Goal: Transaction & Acquisition: Purchase product/service

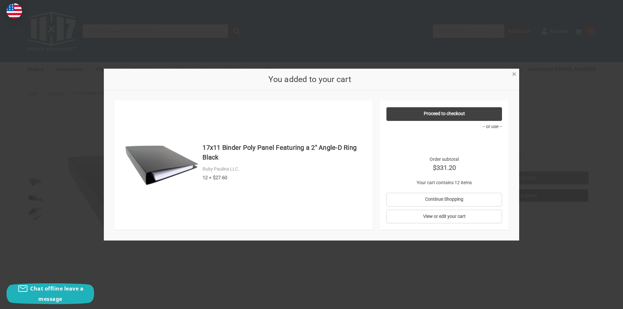
click at [516, 72] on span "×" at bounding box center [514, 73] width 4 height 9
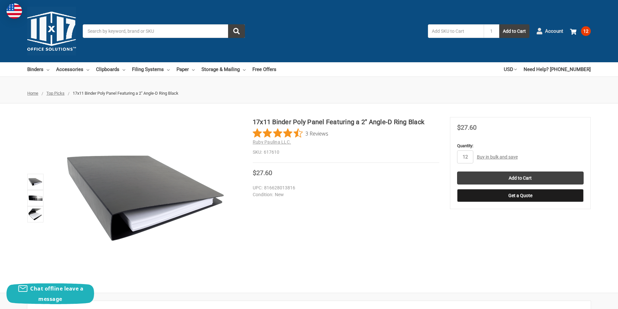
click at [551, 31] on span "Account" at bounding box center [554, 31] width 18 height 7
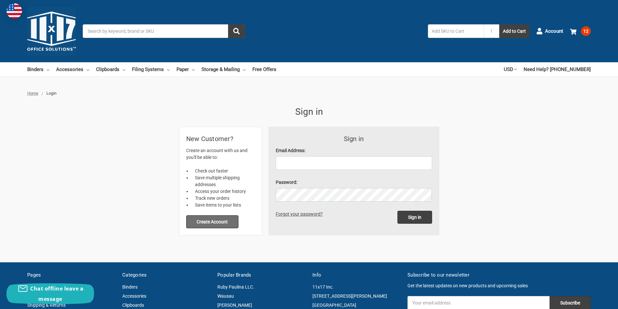
click at [190, 221] on button "Create Account" at bounding box center [212, 221] width 53 height 13
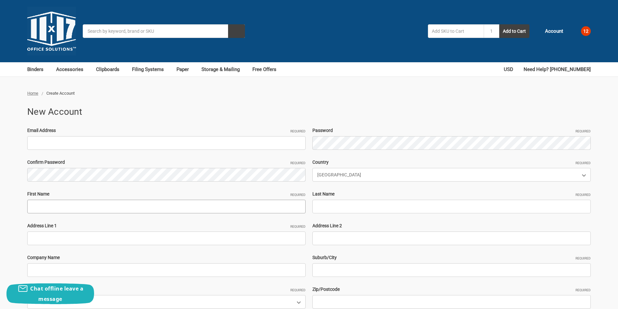
click at [120, 207] on input "First Name Required" at bounding box center [166, 207] width 278 height 14
paste input "Denita Lewis"
drag, startPoint x: 107, startPoint y: 209, endPoint x: 145, endPoint y: 201, distance: 38.8
click at [134, 206] on input "Denita Lewis" at bounding box center [166, 207] width 278 height 14
type input "Denita"
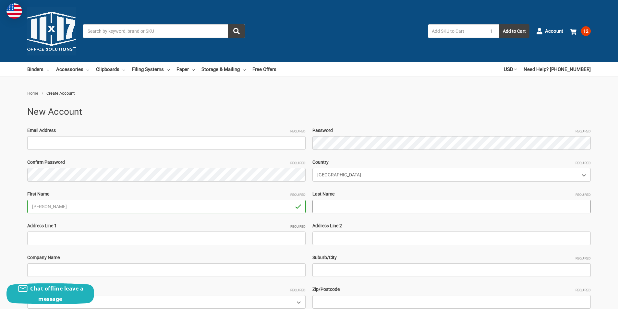
drag, startPoint x: 356, startPoint y: 202, endPoint x: 353, endPoint y: 207, distance: 6.6
click at [356, 203] on input "Last Name Required" at bounding box center [452, 207] width 278 height 14
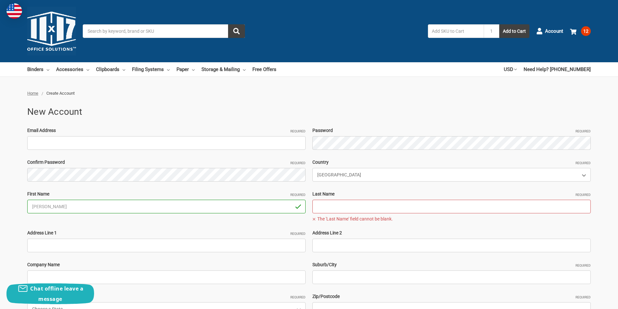
paste input "ryan geo"
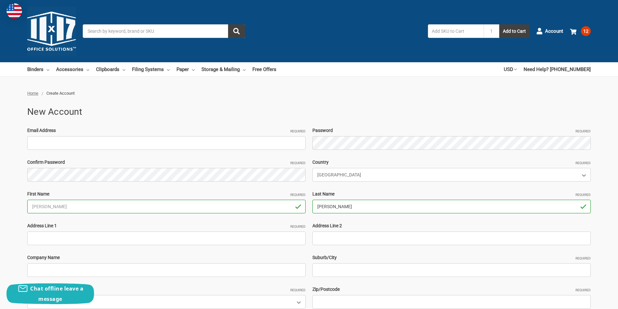
click at [329, 211] on input "ryan geo" at bounding box center [452, 207] width 278 height 14
click at [328, 211] on input "ryan geo" at bounding box center [452, 207] width 278 height 14
type input "ryangeo"
drag, startPoint x: 52, startPoint y: 129, endPoint x: 46, endPoint y: 149, distance: 20.1
click at [53, 130] on label "Email Address Required" at bounding box center [166, 130] width 278 height 7
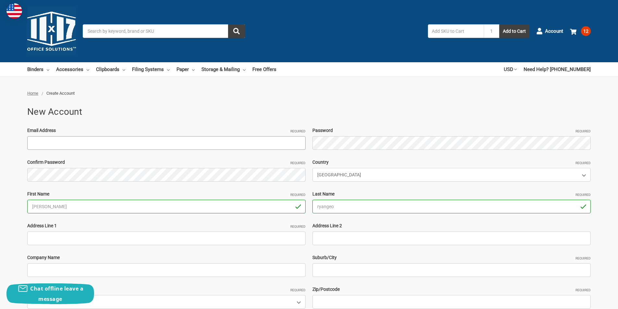
click at [53, 136] on input "Email Address Required" at bounding box center [166, 143] width 278 height 14
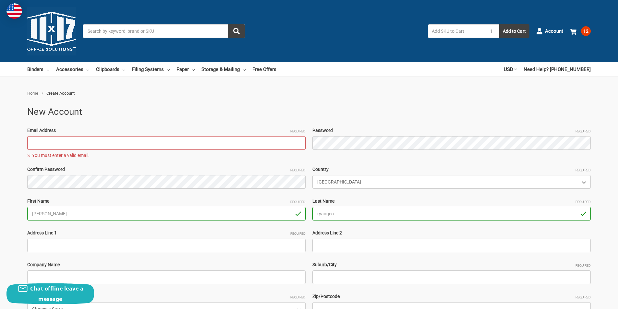
paste input "[EMAIL_ADDRESS][DOMAIN_NAME]"
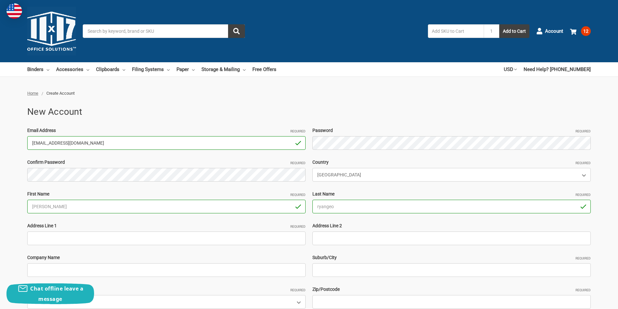
type input "[EMAIL_ADDRESS][DOMAIN_NAME]"
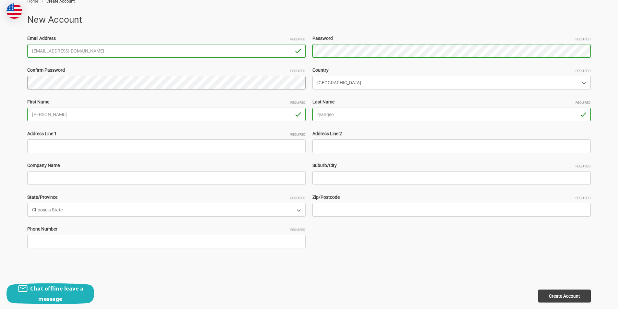
scroll to position [97, 0]
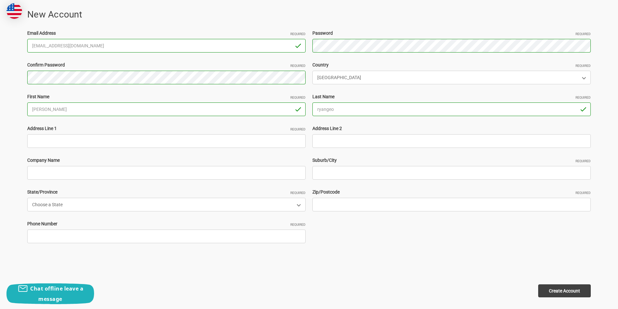
click at [94, 134] on div "Address Line 1 Required" at bounding box center [166, 136] width 285 height 23
click at [92, 139] on input "Address Line 1 Required" at bounding box center [166, 141] width 278 height 14
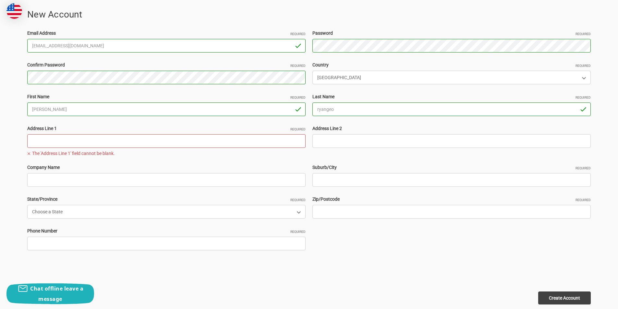
paste input "62 Wisconsin Ave Congers, NY 10920"
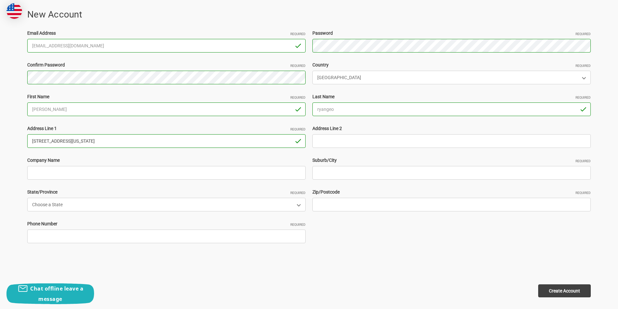
click at [101, 138] on input "62 Wisconsin Ave Congers, NY 10920" at bounding box center [166, 141] width 278 height 14
type input "62 Wisconsin Ave Congers, NY"
click at [334, 201] on input "Zip/Postcode Required" at bounding box center [452, 205] width 278 height 14
paste input "10920"
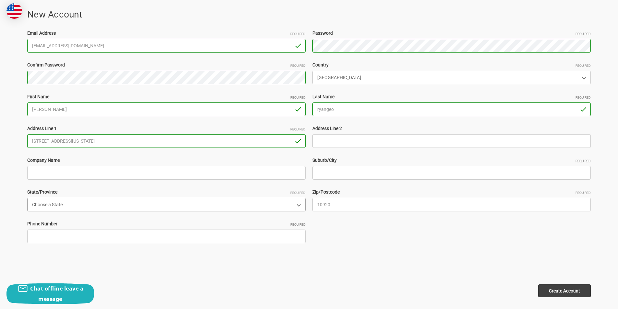
click at [68, 202] on select "Choose a State Alabama Alaska American Samoa Arizona Arkansas Armed Forces Afri…" at bounding box center [166, 205] width 278 height 14
click at [346, 206] on input "10920" at bounding box center [452, 205] width 278 height 14
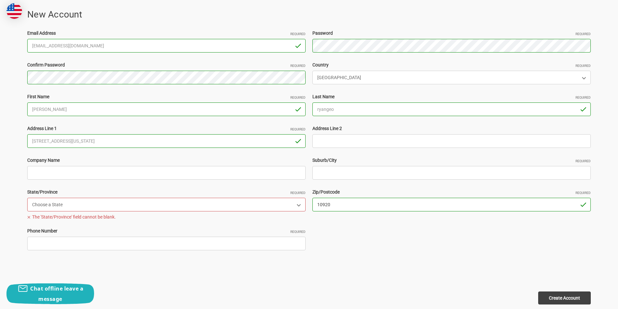
type input "10920"
click at [78, 141] on input "62 Wisconsin Ave Congers, NY" at bounding box center [166, 141] width 278 height 14
type input "62 Wisconsin Ave , NY"
click at [366, 177] on input "Suburb/City Required" at bounding box center [452, 173] width 278 height 14
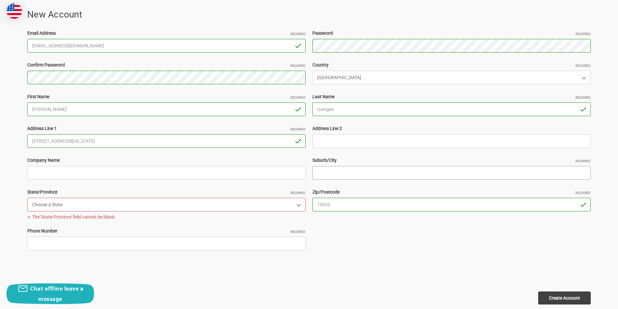
paste input "Congers"
type input "Congers"
click at [205, 194] on label "State/Province Required" at bounding box center [166, 192] width 278 height 7
click at [205, 198] on select "Choose a State Alabama Alaska American Samoa Arizona Arkansas Armed Forces Afri…" at bounding box center [166, 205] width 278 height 14
drag, startPoint x: 150, startPoint y: 206, endPoint x: 150, endPoint y: 202, distance: 4.6
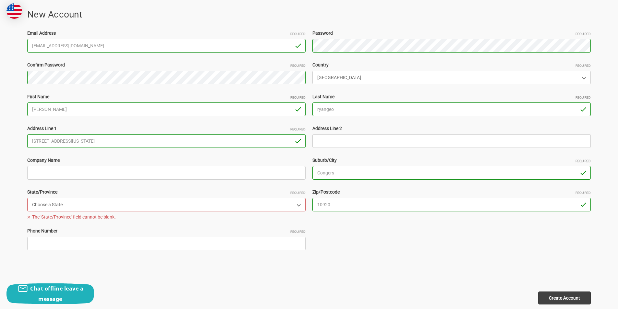
click at [150, 206] on select "Choose a State Alabama Alaska American Samoa Arizona Arkansas Armed Forces Afri…" at bounding box center [166, 205] width 278 height 14
select select "New York"
click at [27, 198] on select "Choose a State Alabama Alaska American Samoa Arizona Arkansas Armed Forces Afri…" at bounding box center [166, 205] width 278 height 14
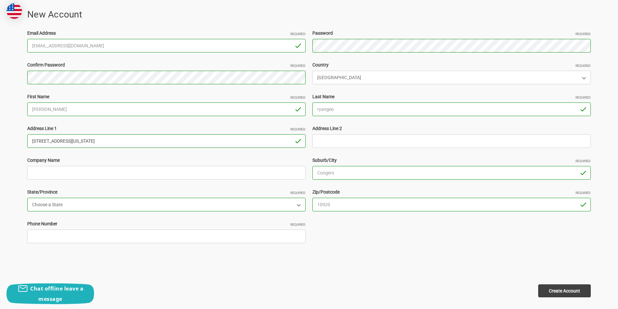
drag, startPoint x: 68, startPoint y: 139, endPoint x: 192, endPoint y: 141, distance: 124.6
click at [192, 140] on input "62 Wisconsin Ave , NY" at bounding box center [166, 141] width 278 height 14
type input "[STREET_ADDRESS][US_STATE]"
click at [63, 238] on input "Phone Number Required" at bounding box center [166, 237] width 278 height 14
type input "3306435958"
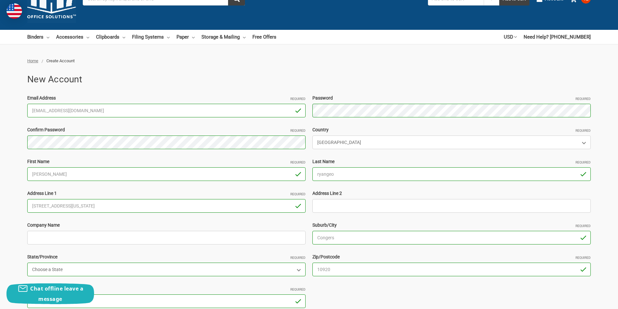
scroll to position [195, 0]
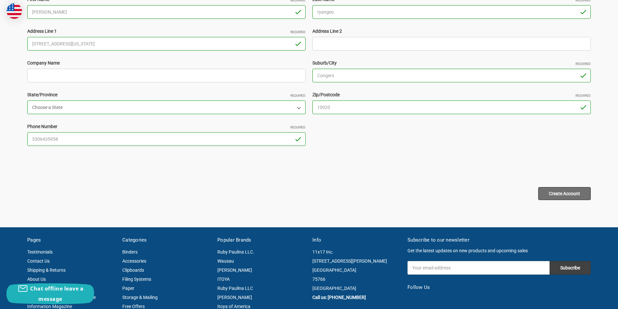
click at [568, 193] on input "Create Account" at bounding box center [564, 193] width 53 height 13
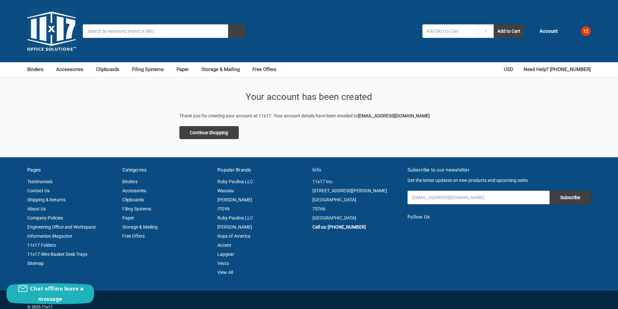
click at [587, 30] on span "12" at bounding box center [586, 31] width 10 height 10
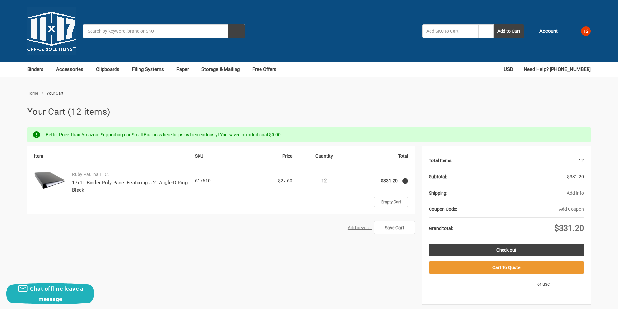
click at [483, 252] on link "Check out" at bounding box center [506, 250] width 155 height 13
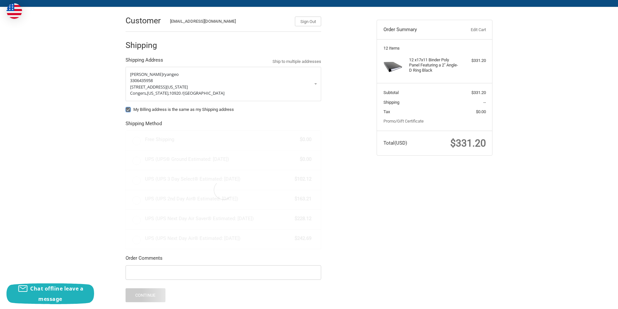
scroll to position [65, 0]
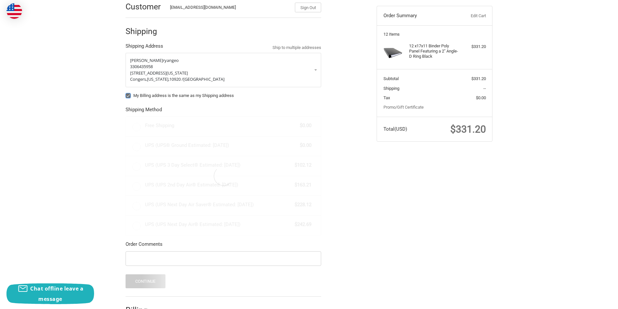
radio input "true"
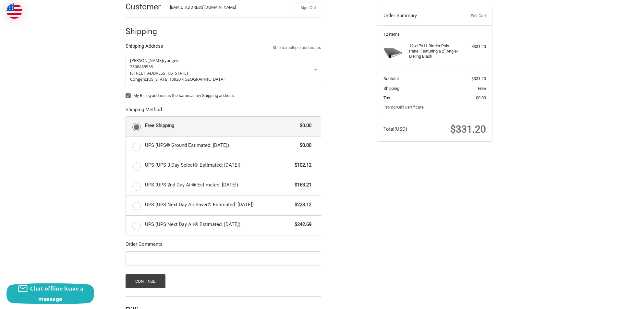
click at [128, 96] on label "My Billing address is the same as my Shipping address" at bounding box center [224, 95] width 196 height 5
click at [126, 93] on input "My Billing address is the same as my Shipping address" at bounding box center [126, 92] width 0 height 0
checkbox input "false"
click at [138, 147] on label "UPS (UPS® Ground Estimated: Fri, Sep 26) $0.00" at bounding box center [223, 146] width 195 height 19
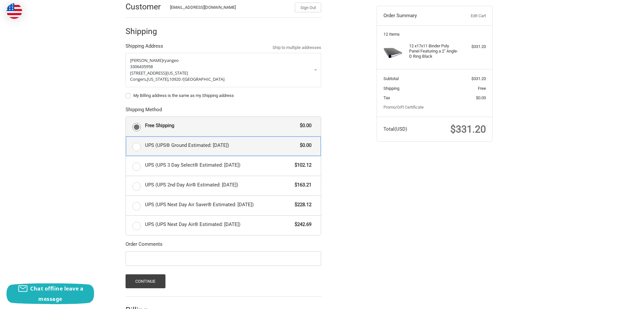
click at [126, 137] on input "UPS (UPS® Ground Estimated: Fri, Sep 26) $0.00" at bounding box center [126, 137] width 0 height 0
radio input "true"
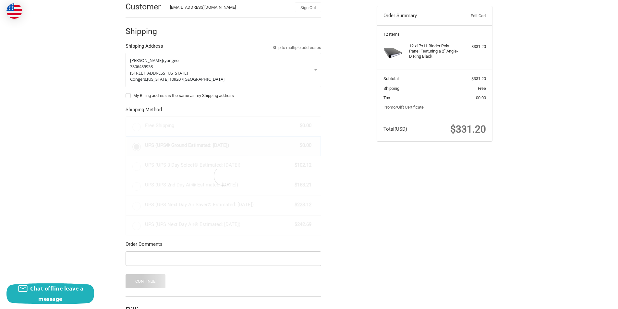
scroll to position [97, 0]
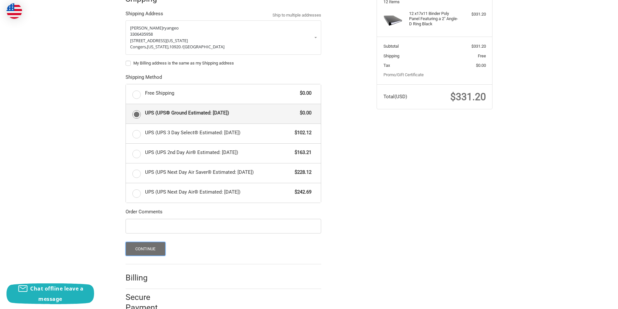
click at [155, 249] on button "Continue" at bounding box center [146, 249] width 40 height 14
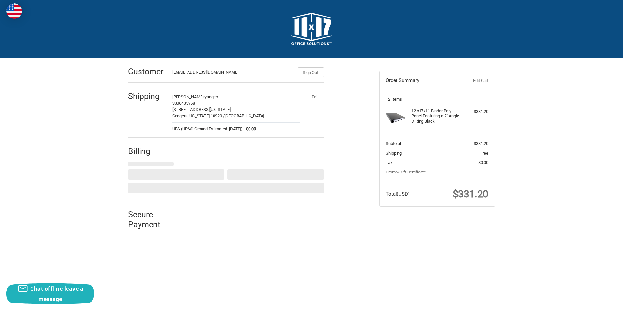
select select "US"
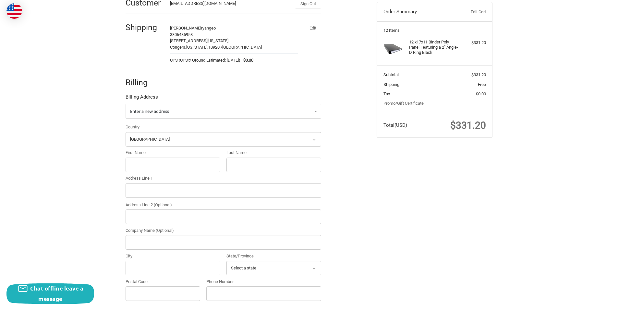
scroll to position [76, 0]
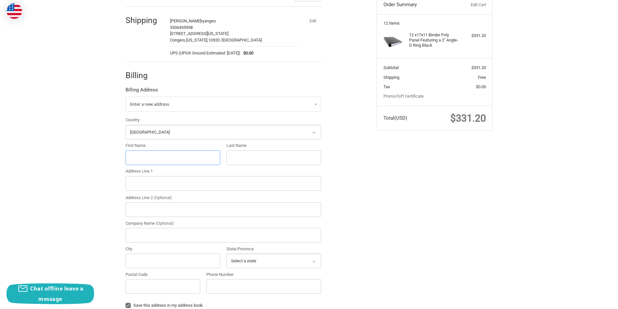
click at [159, 161] on input "First Name" at bounding box center [173, 158] width 95 height 15
paste input ""Albert M Dwake ""
click at [151, 161] on input ""Albert M Dwake "" at bounding box center [173, 158] width 95 height 15
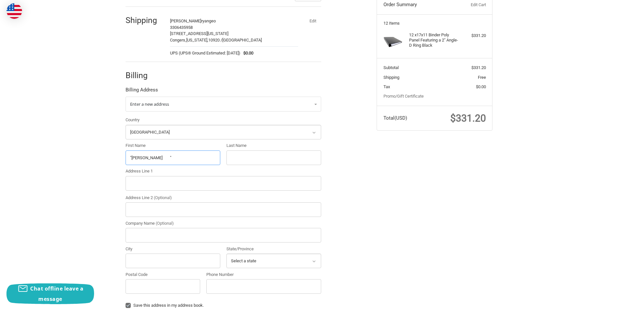
click at [163, 162] on input ""Albert M Dwake "" at bounding box center [173, 158] width 95 height 15
drag, startPoint x: 161, startPoint y: 159, endPoint x: 258, endPoint y: 157, distance: 97.0
click at [260, 157] on div "Country Select a country Afghanistan Åland Islands Albania Algeria American Sam…" at bounding box center [223, 207] width 202 height 180
click at [153, 155] on input ""Albert M Dwake" at bounding box center [173, 158] width 95 height 15
click at [154, 155] on input ""Albert M Dwake" at bounding box center [173, 158] width 95 height 15
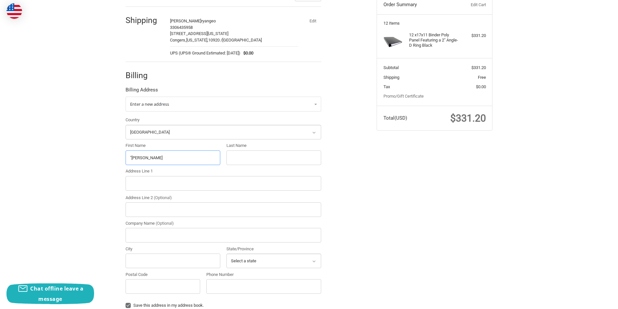
type input ""Albert M"
click at [232, 157] on input "Last Name" at bounding box center [274, 158] width 95 height 15
paste input "Dwake"
type input "Dwake"
drag, startPoint x: 132, startPoint y: 160, endPoint x: 110, endPoint y: 164, distance: 21.8
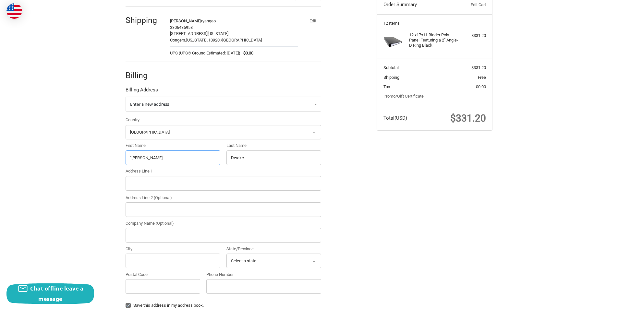
click at [110, 164] on div "Customer DenitaLewis23@outlook.com Sign Out Shipping Denita ryangeo 3306435958 …" at bounding box center [309, 176] width 618 height 389
click at [129, 159] on input ""Albert M" at bounding box center [173, 158] width 95 height 15
drag, startPoint x: 131, startPoint y: 157, endPoint x: 107, endPoint y: 162, distance: 24.2
click at [107, 162] on div "Customer DenitaLewis23@outlook.com Sign Out Shipping Denita ryangeo 3306435958 …" at bounding box center [309, 176] width 618 height 389
type input "Albert M"
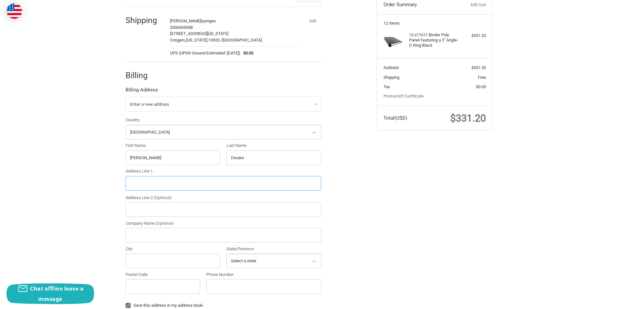
click at [178, 191] on input "Address Line 1" at bounding box center [224, 183] width 196 height 15
paste input "14 Davis Farm Rd Clinton, CT 06413"
click at [188, 185] on input "14 Davis Farm Rd Clinton, CT 06413" at bounding box center [224, 183] width 196 height 15
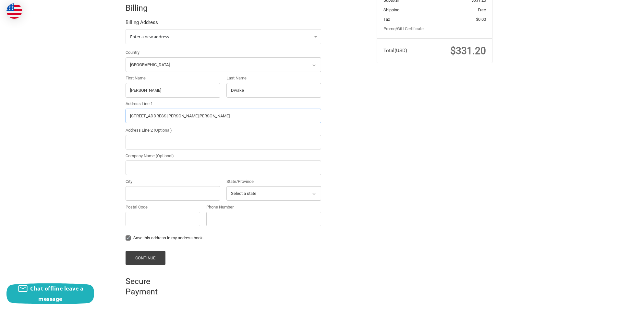
scroll to position [144, 0]
type input "14 Davis Farm Rd Clinton, CT"
click at [167, 221] on input "Postal Code" at bounding box center [163, 218] width 75 height 15
paste input "06413"
type input "06413"
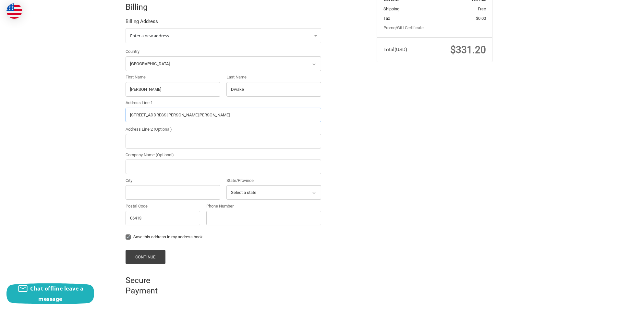
click at [174, 110] on input "14 Davis Farm Rd Clinton, CT" at bounding box center [224, 115] width 196 height 15
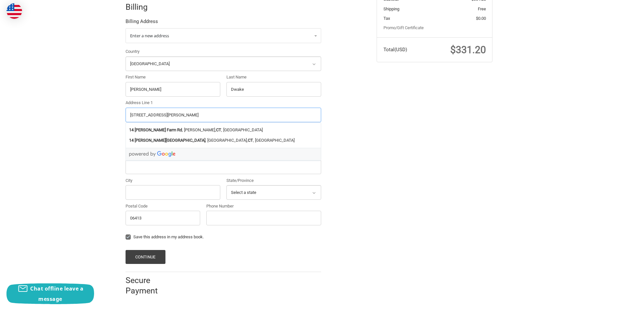
type input "14 Davis Farm Rd , CT"
click at [143, 188] on input "City" at bounding box center [173, 192] width 95 height 15
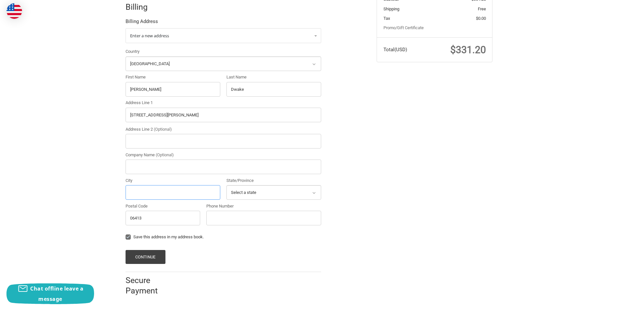
paste input "Clinton"
type input "Clinton"
drag, startPoint x: 249, startPoint y: 193, endPoint x: 253, endPoint y: 190, distance: 5.7
click at [249, 192] on select "Select a state Alabama Alaska American Samoa Arizona Arkansas Armed Forces Amer…" at bounding box center [274, 192] width 95 height 15
select select "CT"
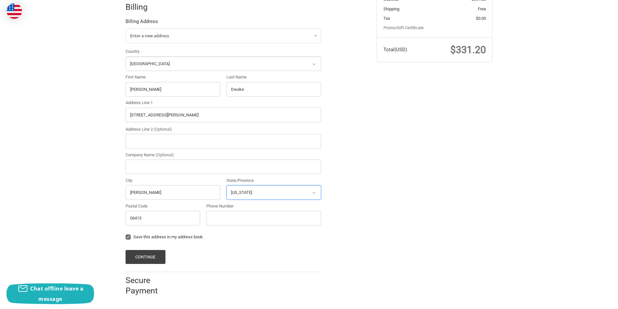
click at [227, 185] on select "Select a state Alabama Alaska American Samoa Arizona Arkansas Armed Forces Amer…" at bounding box center [274, 192] width 95 height 15
drag, startPoint x: 163, startPoint y: 114, endPoint x: 222, endPoint y: 117, distance: 58.8
click at [222, 117] on input "14 Davis Farm Rd , CT" at bounding box center [224, 115] width 196 height 15
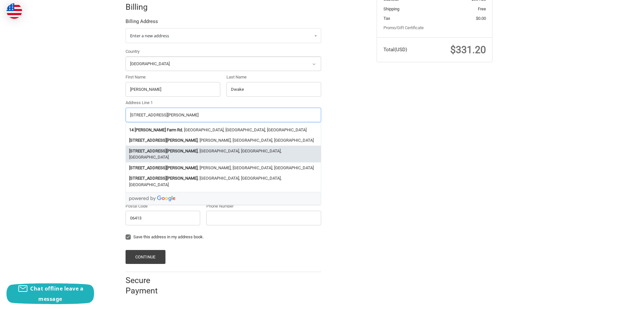
type input "[STREET_ADDRESS][PERSON_NAME]"
drag, startPoint x: 91, startPoint y: 136, endPoint x: 87, endPoint y: 137, distance: 4.1
click at [91, 136] on div "Customer DenitaLewis23@outlook.com Sign Out Shipping Denita ryangeo 3306435958 …" at bounding box center [309, 108] width 618 height 389
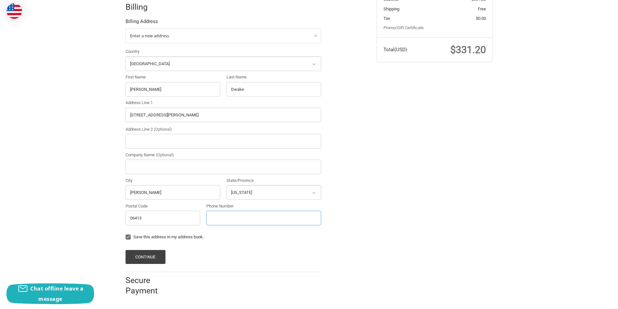
click at [241, 214] on input "Phone Number" at bounding box center [263, 218] width 115 height 15
type input "4307643851"
click at [130, 238] on label "Save this address in my address book." at bounding box center [224, 237] width 196 height 5
click at [126, 234] on input "Save this address in my address book." at bounding box center [126, 234] width 0 height 0
checkbox input "false"
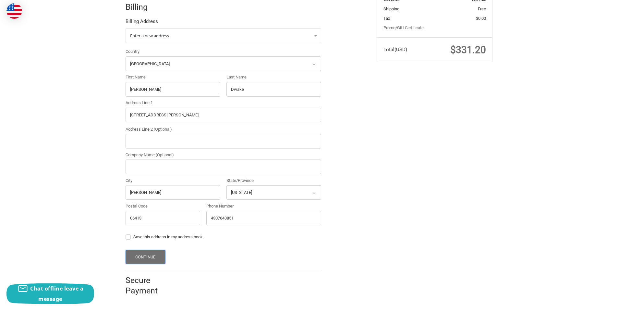
click at [145, 261] on button "Continue" at bounding box center [146, 257] width 40 height 14
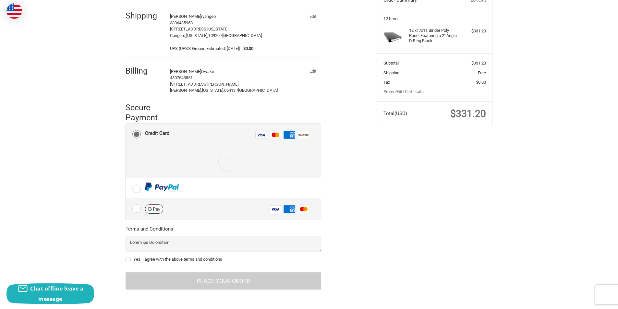
scroll to position [82, 0]
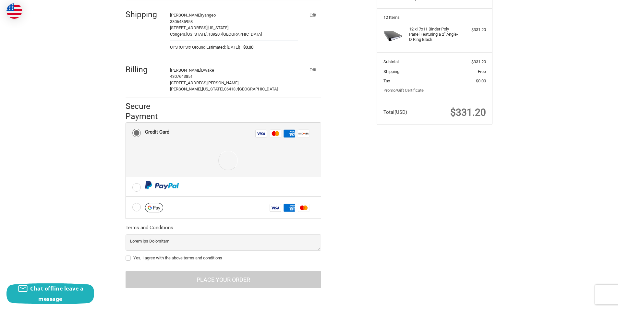
click at [128, 258] on label "Yes, I agree with the above terms and conditions" at bounding box center [224, 258] width 196 height 5
click at [126, 255] on input "Yes, I agree with the above terms and conditions" at bounding box center [126, 255] width 0 height 0
checkbox input "true"
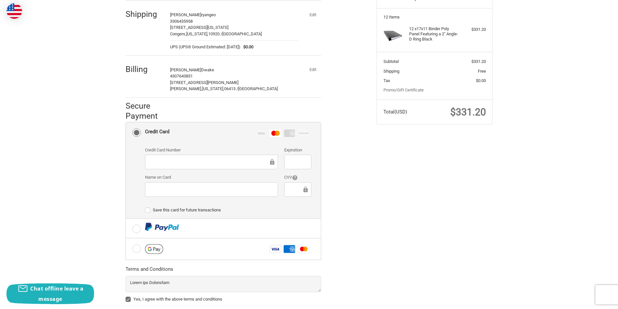
click at [309, 160] on div at bounding box center [297, 162] width 27 height 15
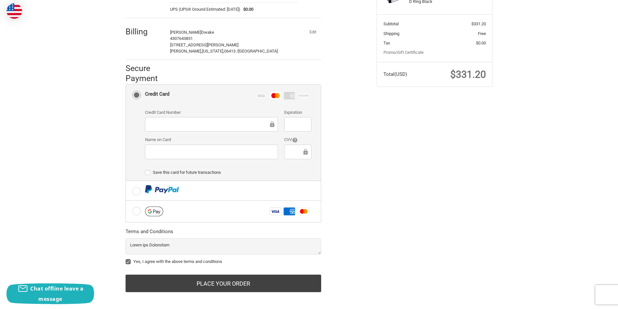
scroll to position [124, 0]
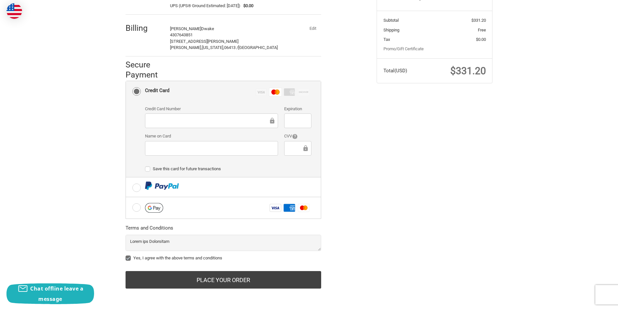
click at [179, 156] on div "Credit Card Number Expiration Name on Card CVV" at bounding box center [228, 133] width 173 height 55
drag, startPoint x: 214, startPoint y: 155, endPoint x: 206, endPoint y: 156, distance: 7.8
click at [212, 155] on div "Name on Card" at bounding box center [212, 144] width 140 height 23
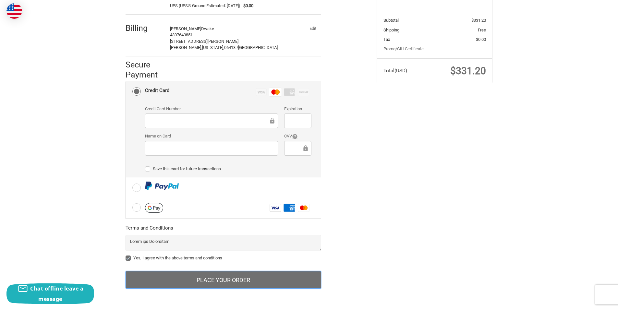
click at [168, 272] on button "Place Your Order" at bounding box center [224, 280] width 196 height 18
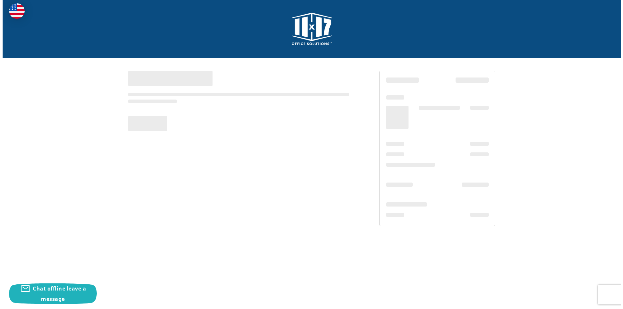
scroll to position [0, 0]
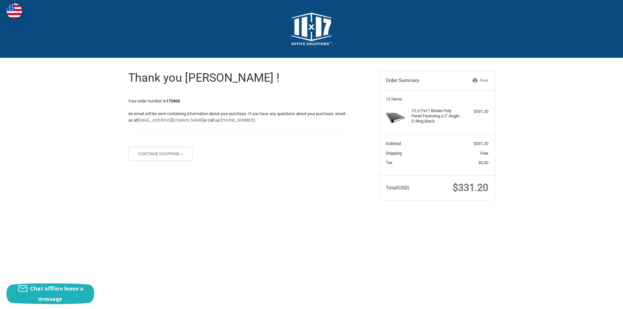
click at [174, 104] on p "Your order number is 170968" at bounding box center [238, 101] width 221 height 6
click at [171, 100] on strong "170968" at bounding box center [173, 101] width 14 height 5
click at [471, 189] on span "$331.20" at bounding box center [471, 187] width 36 height 11
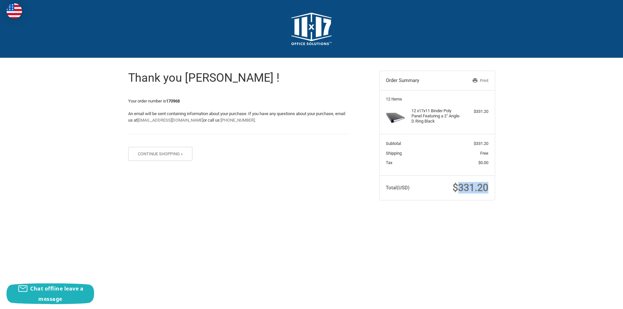
copy span "331.20"
click at [174, 101] on strong "170968" at bounding box center [173, 101] width 14 height 5
copy strong "170968"
click at [313, 39] on img at bounding box center [311, 29] width 40 height 32
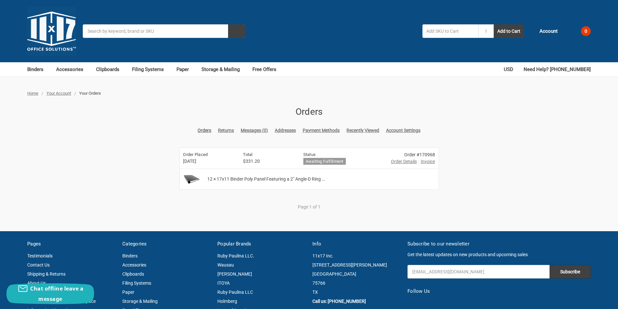
click at [427, 161] on span "Invoice" at bounding box center [428, 161] width 14 height 7
click at [201, 157] on h6 "Order Placed" at bounding box center [208, 155] width 50 height 6
click at [199, 154] on h6 "Order Placed" at bounding box center [208, 155] width 50 height 6
click at [303, 157] on h6 "Status" at bounding box center [341, 155] width 77 height 6
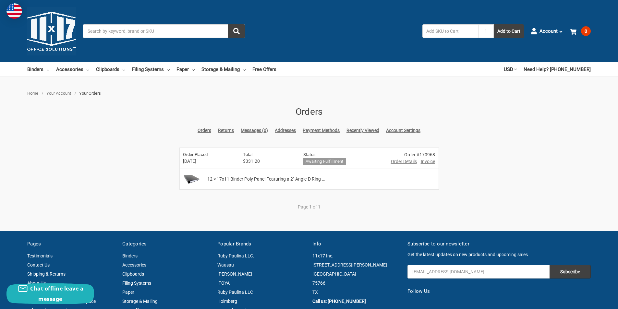
click at [402, 161] on span "Order Details" at bounding box center [404, 161] width 26 height 7
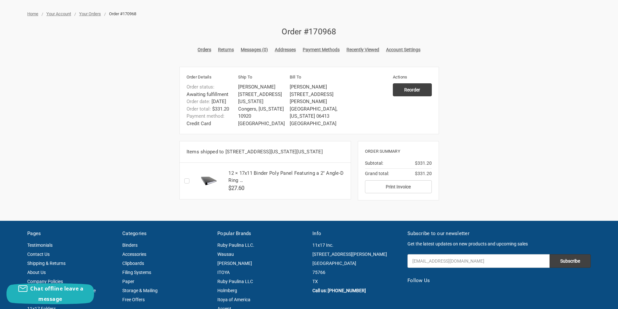
scroll to position [97, 0]
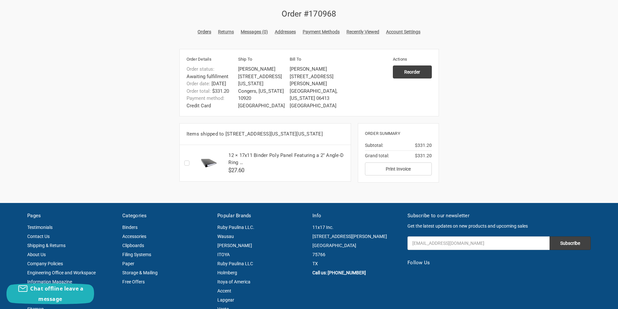
click at [248, 68] on li "[PERSON_NAME]" at bounding box center [262, 69] width 48 height 7
copy ul "[PERSON_NAME]"
